Goal: Task Accomplishment & Management: Use online tool/utility

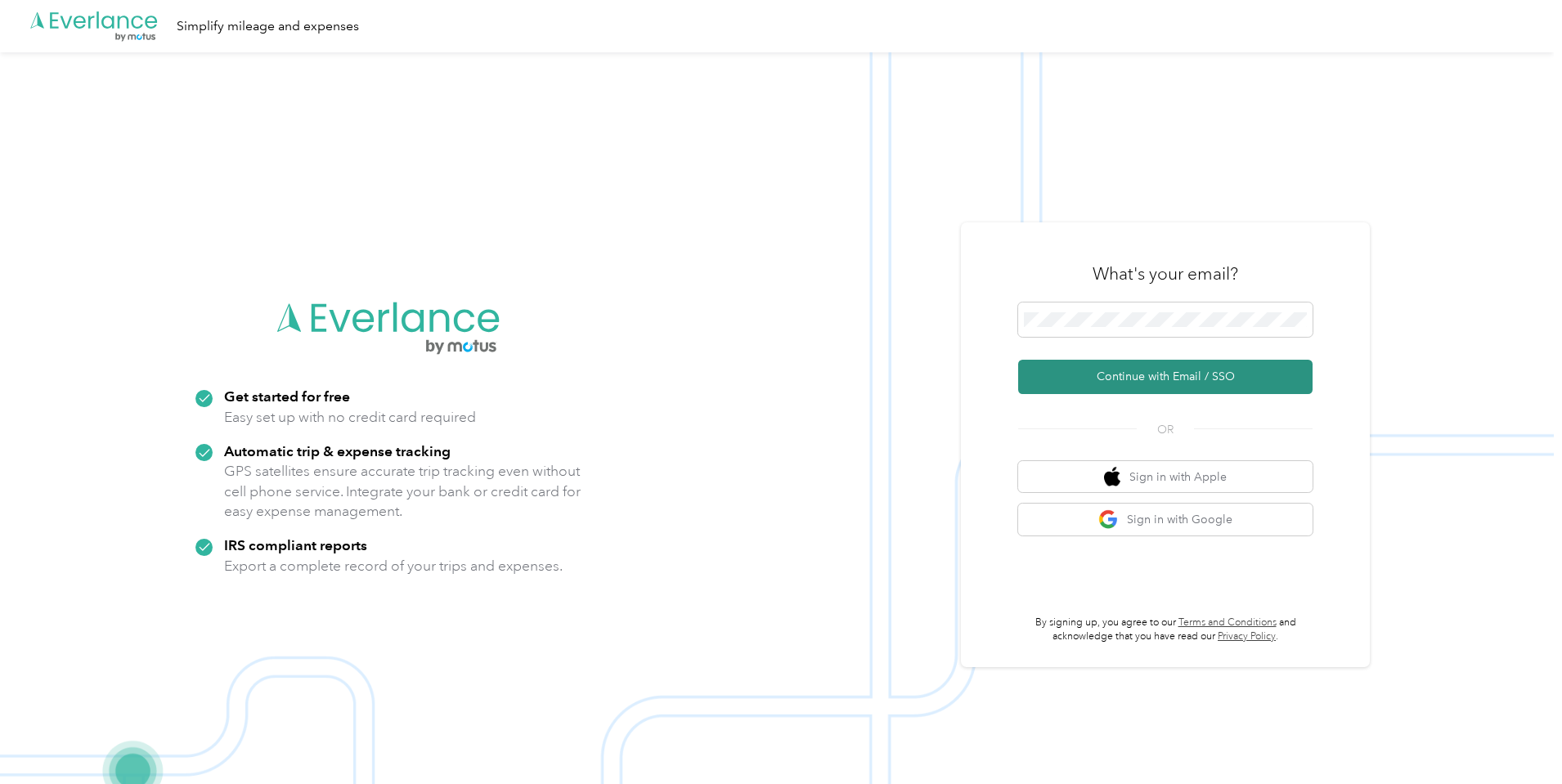
click at [1255, 381] on button "Continue with Email / SSO" at bounding box center [1165, 377] width 295 height 34
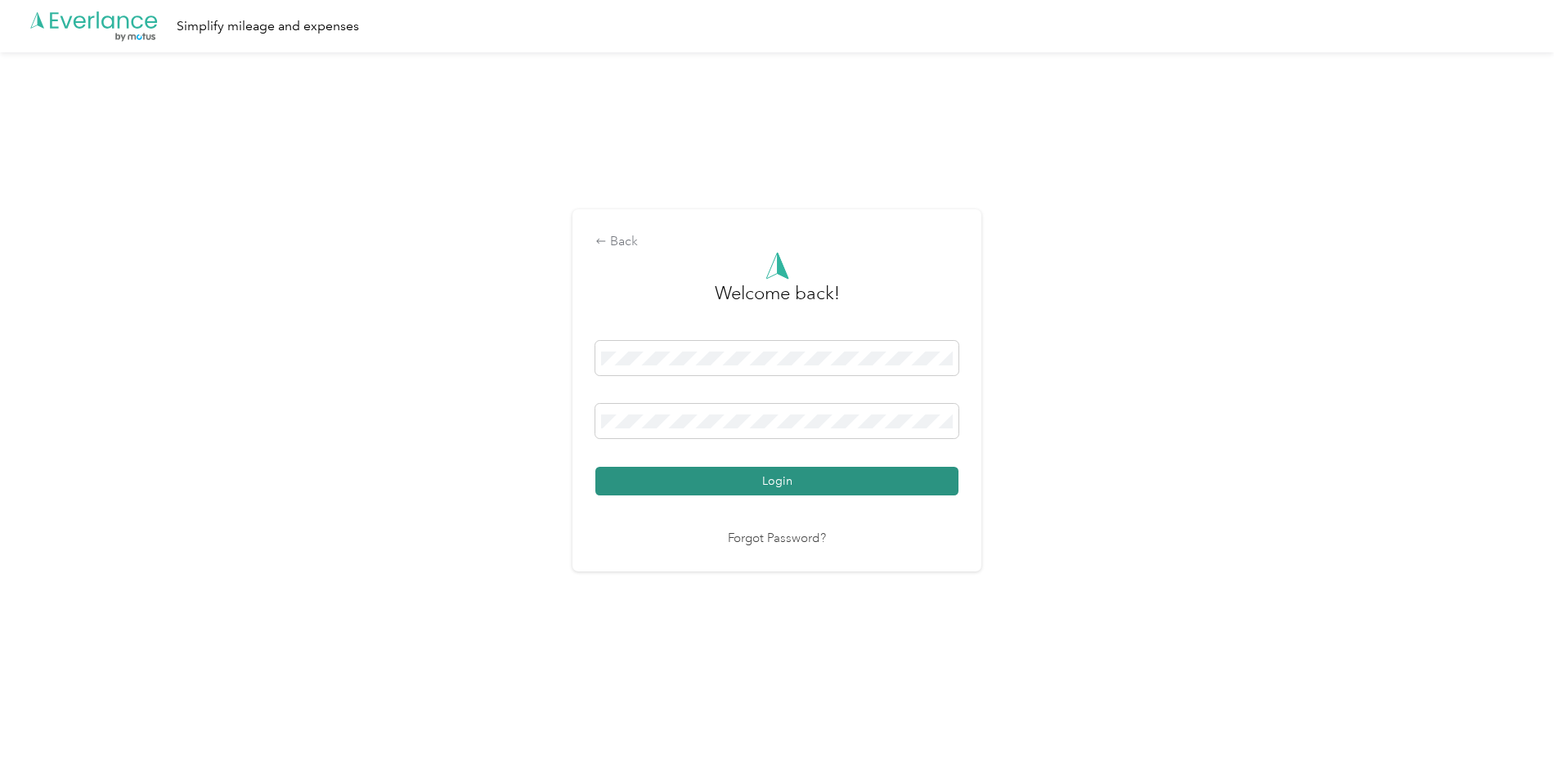
click at [808, 488] on button "Login" at bounding box center [777, 481] width 363 height 28
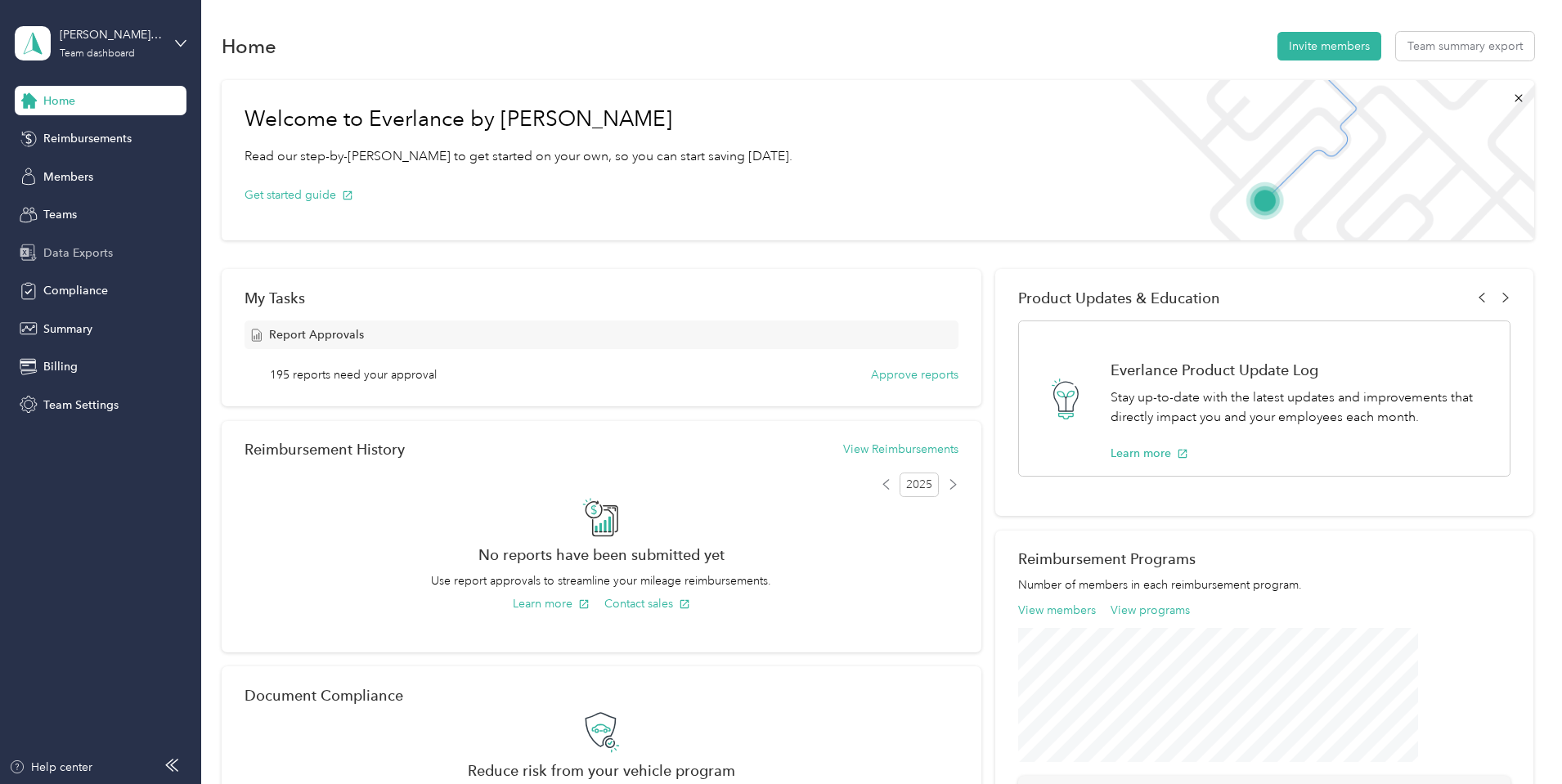
click at [75, 246] on span "Data Exports" at bounding box center [78, 253] width 69 height 18
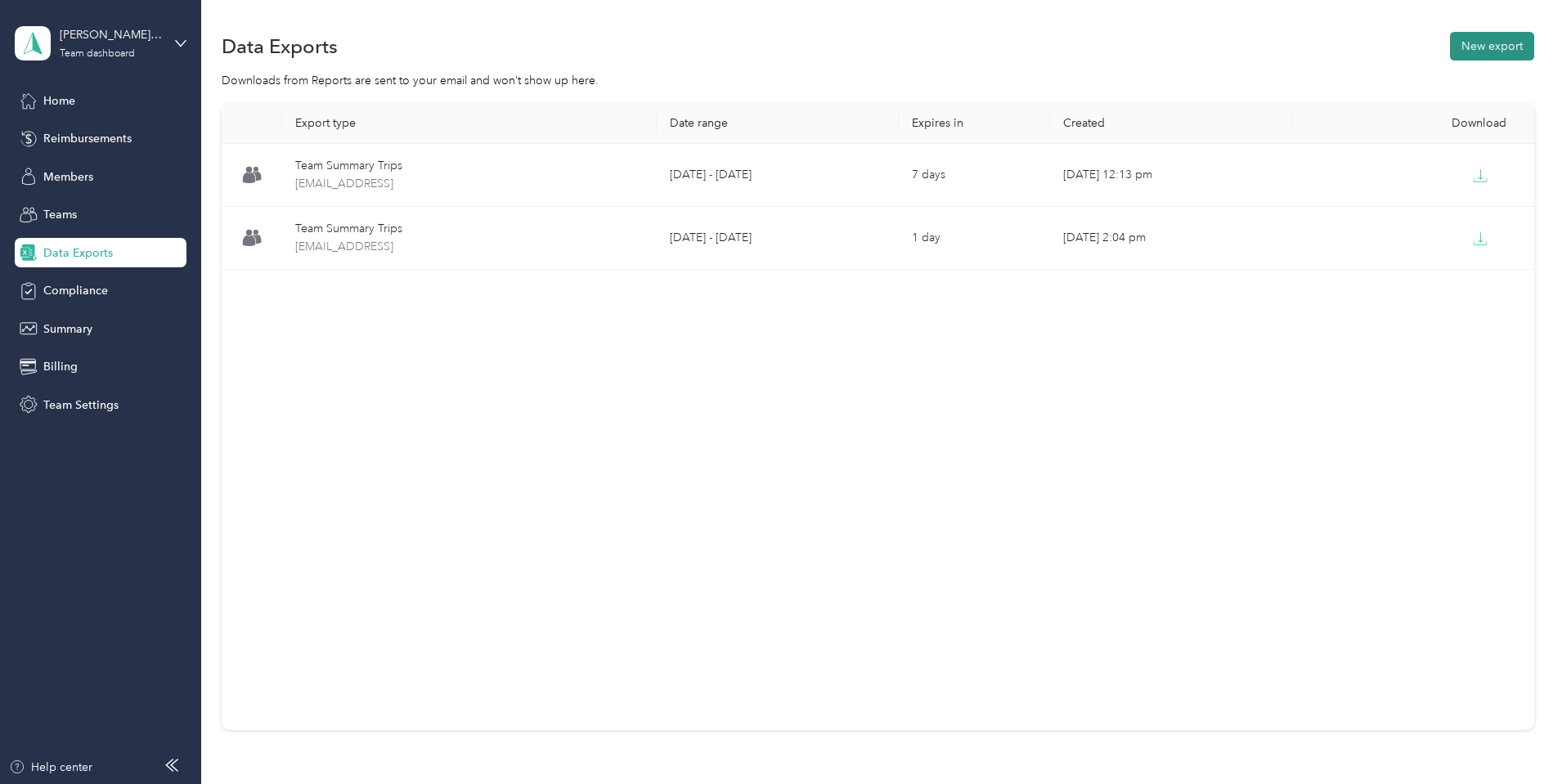
click at [1450, 52] on button "New export" at bounding box center [1492, 46] width 85 height 28
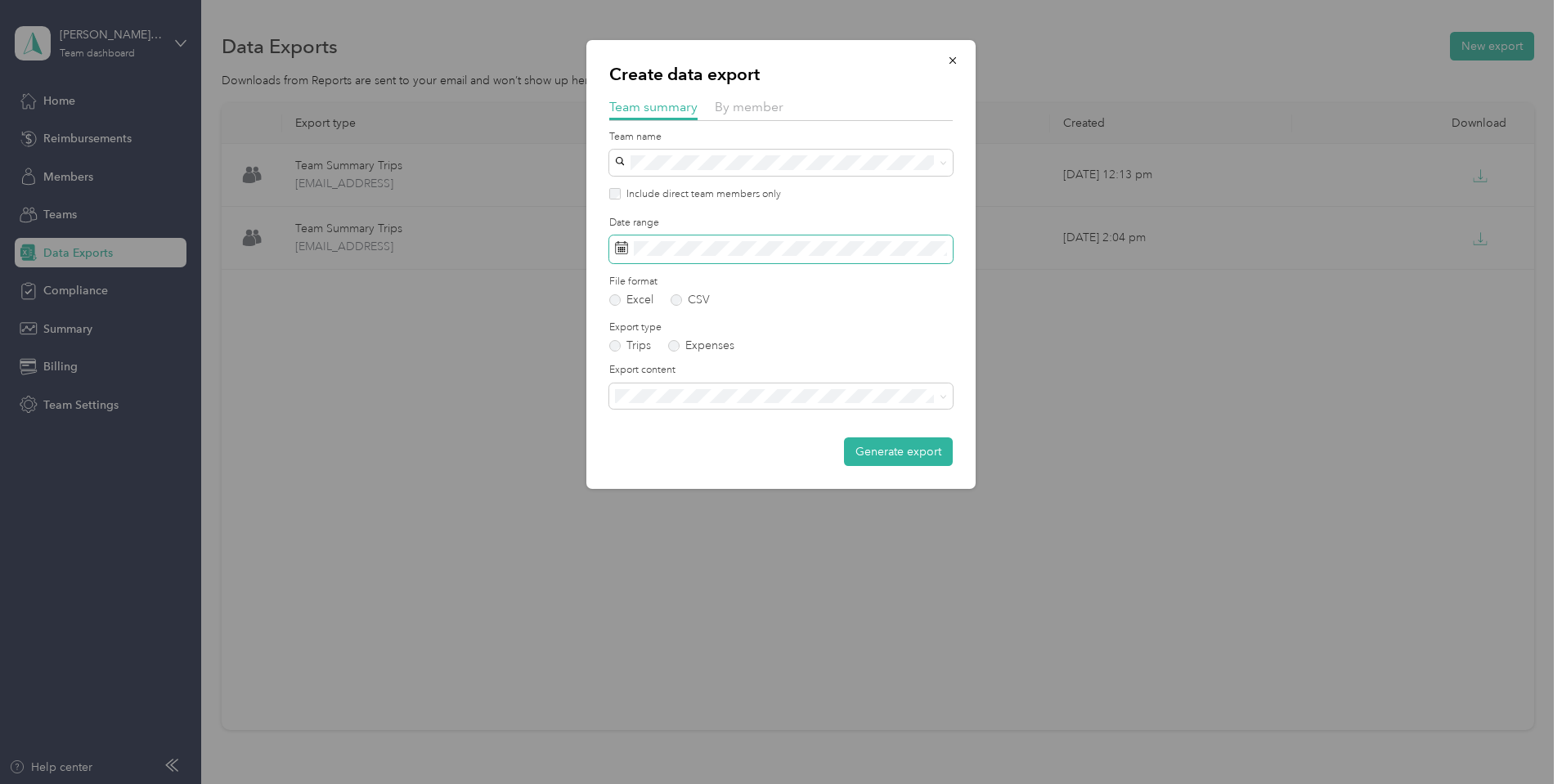
click at [766, 238] on span at bounding box center [781, 249] width 343 height 28
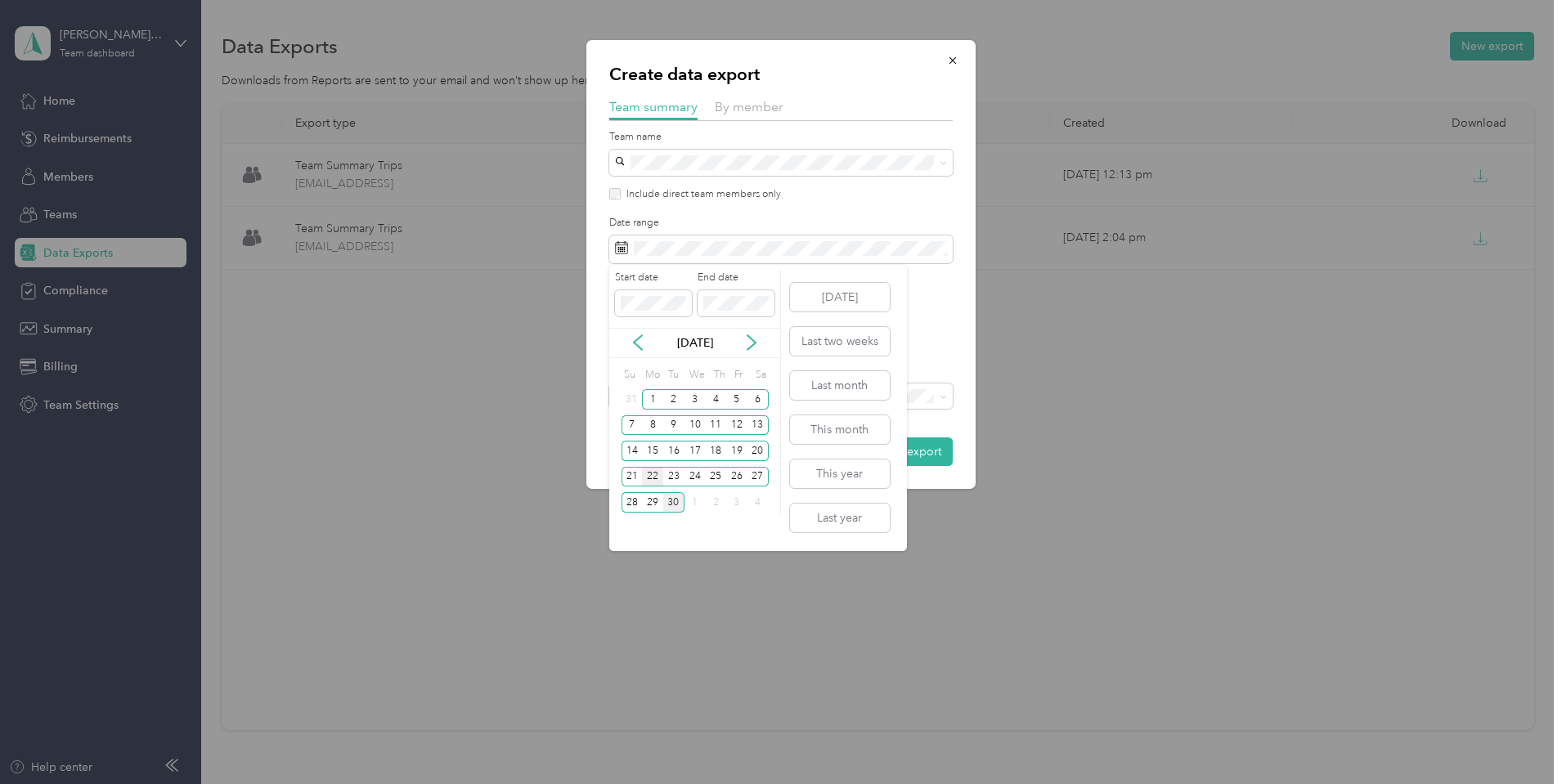
click at [653, 474] on div "22" at bounding box center [652, 477] width 21 height 20
click at [633, 504] on div "28" at bounding box center [631, 502] width 21 height 20
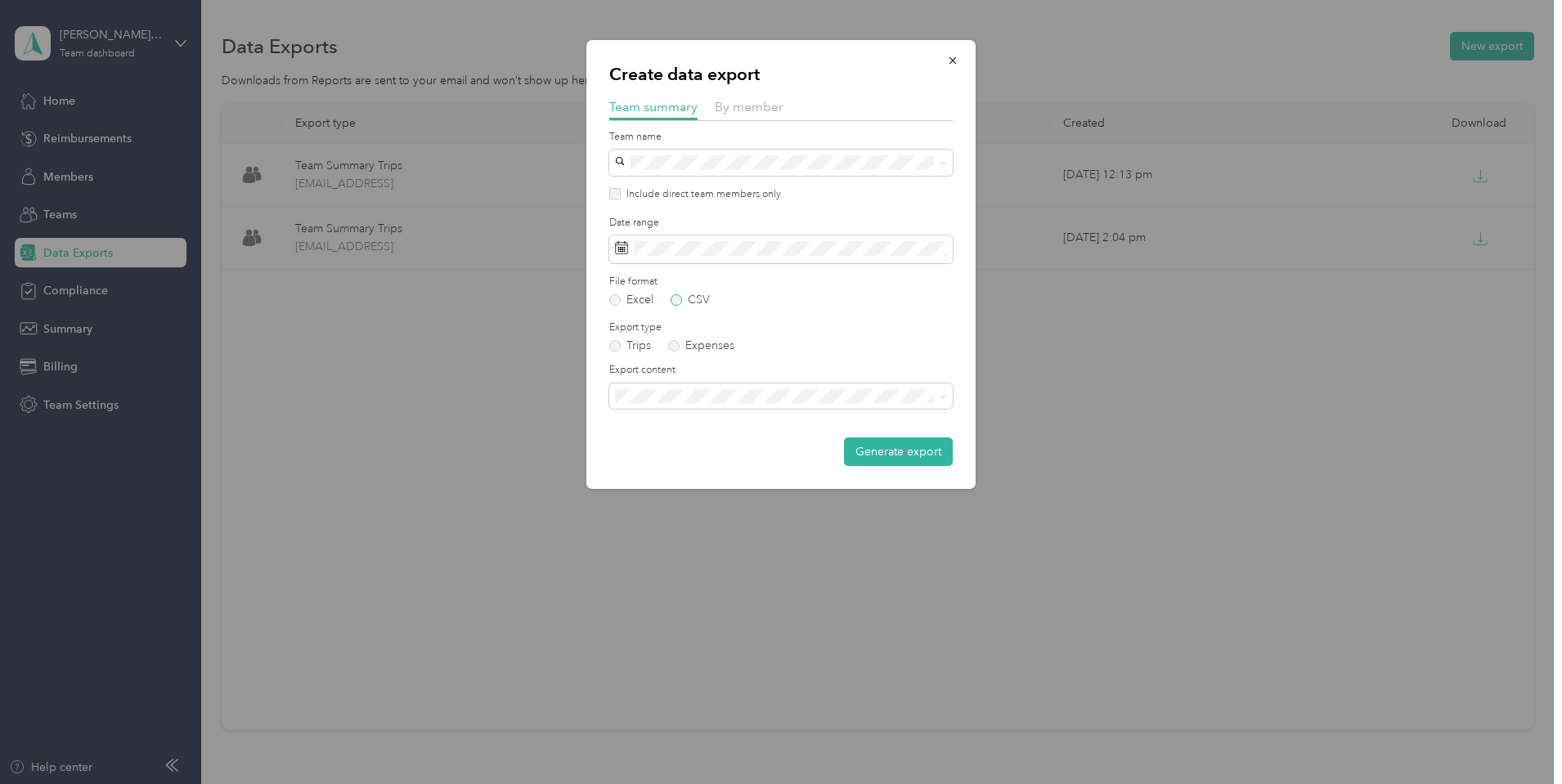
click at [704, 299] on label "CSV" at bounding box center [690, 300] width 39 height 12
click at [701, 384] on span at bounding box center [781, 396] width 343 height 26
click at [716, 455] on span "Summary and full trips list" at bounding box center [686, 453] width 131 height 14
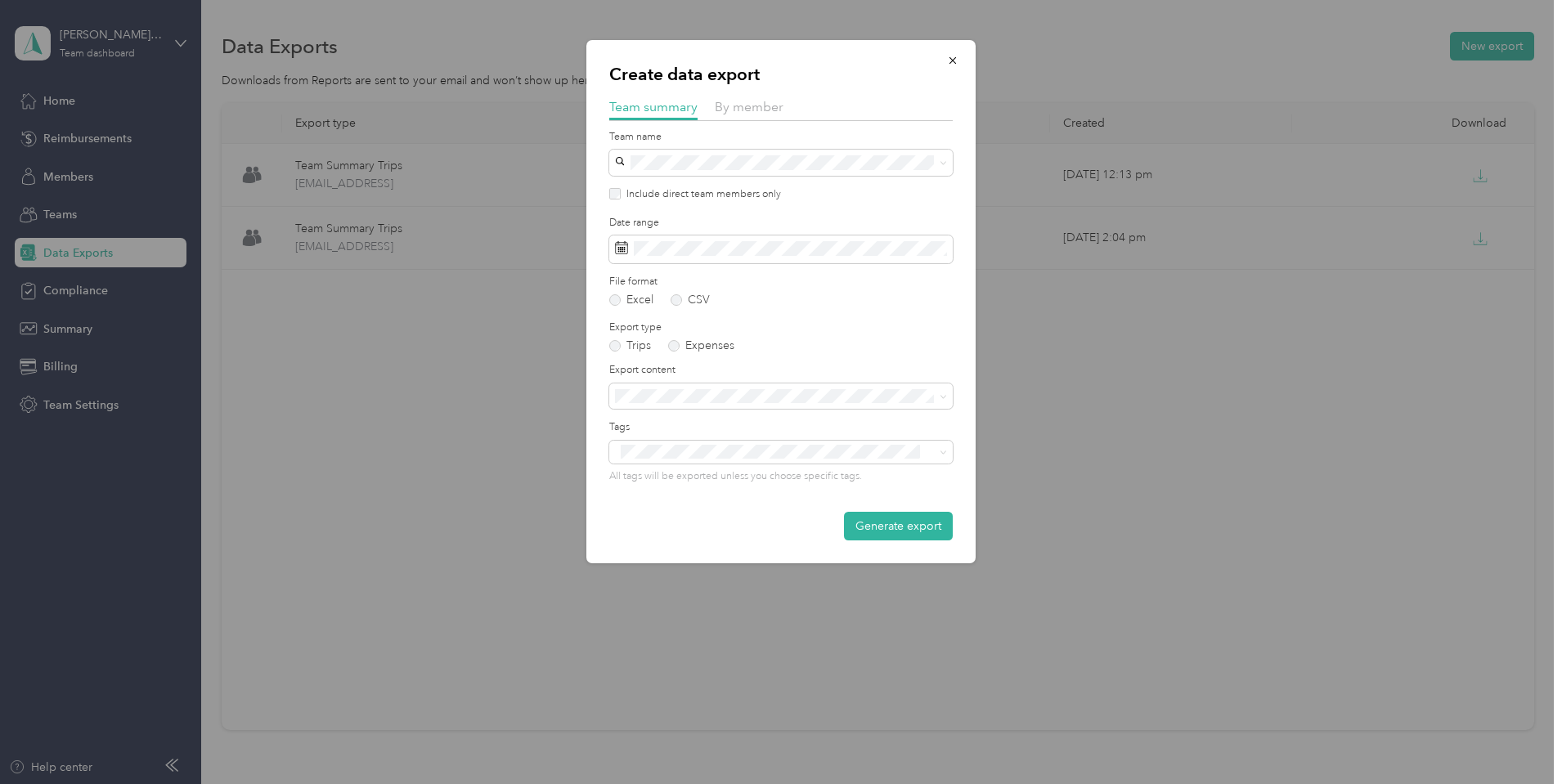
click at [884, 518] on button "Generate export" at bounding box center [898, 525] width 109 height 28
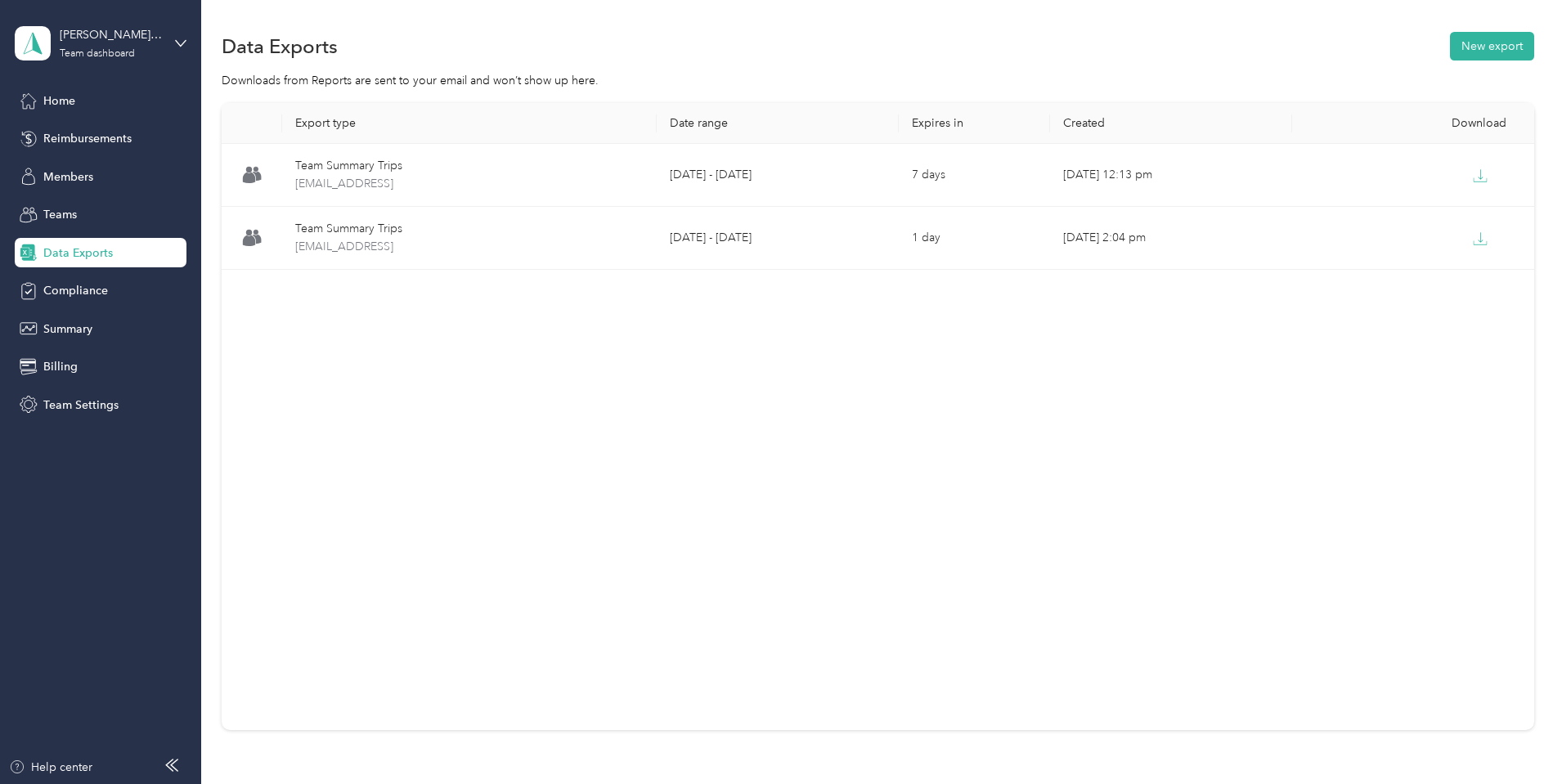
click at [1461, 315] on div "Export type Date range Expires in Created Download Team Summary Trips [EMAIL_AD…" at bounding box center [878, 444] width 1313 height 684
click at [998, 88] on section "Data Exports New export Downloads from Reports are sent to your email and won’t…" at bounding box center [878, 407] width 1313 height 758
click at [873, 70] on section "Data Exports New export Downloads from Reports are sent to your email and won’t…" at bounding box center [878, 407] width 1313 height 758
click at [895, 42] on div "Data Exports New export" at bounding box center [878, 45] width 1313 height 34
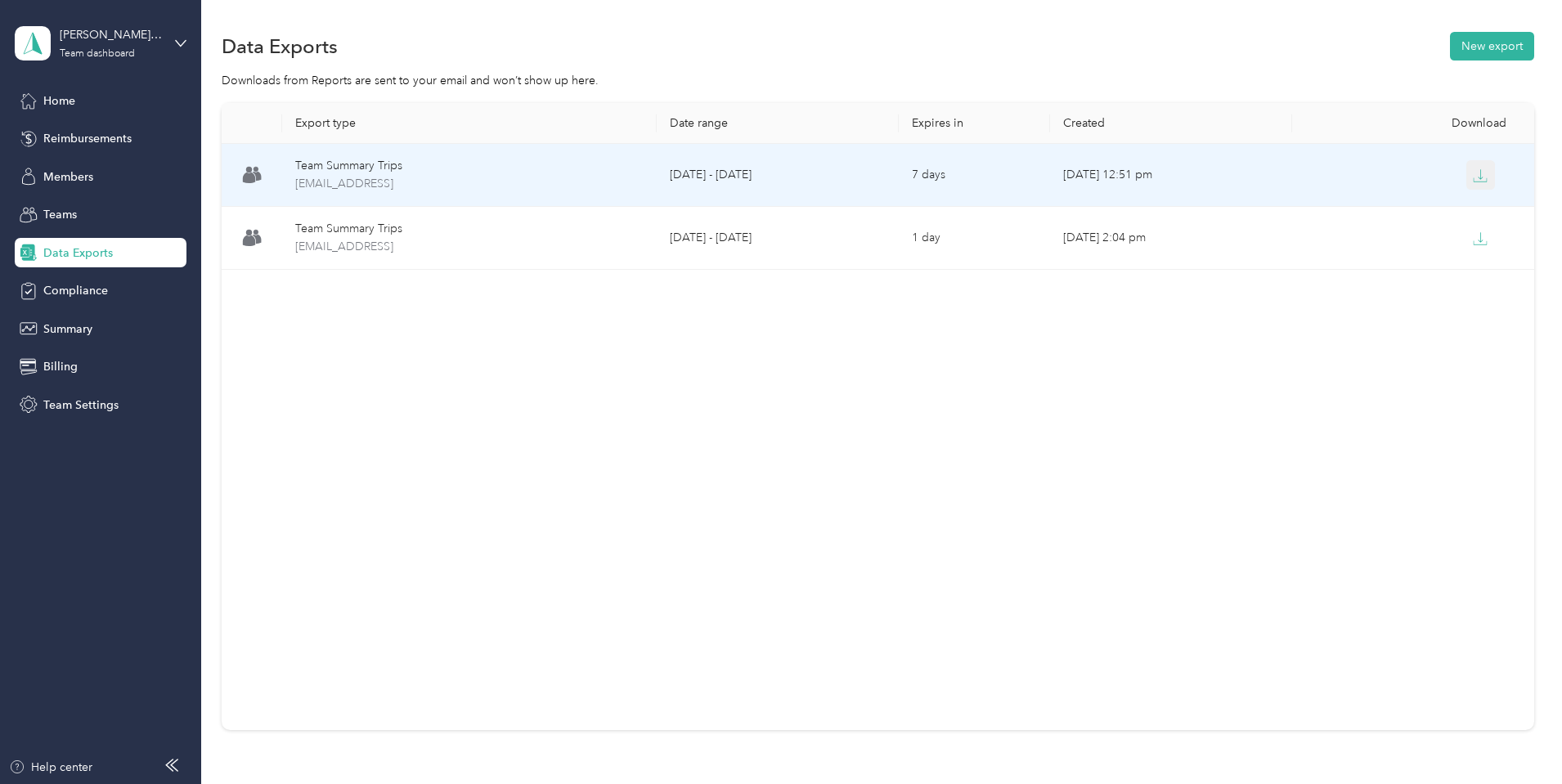
click at [1466, 166] on button "button" at bounding box center [1480, 174] width 29 height 29
